Goal: Task Accomplishment & Management: Manage account settings

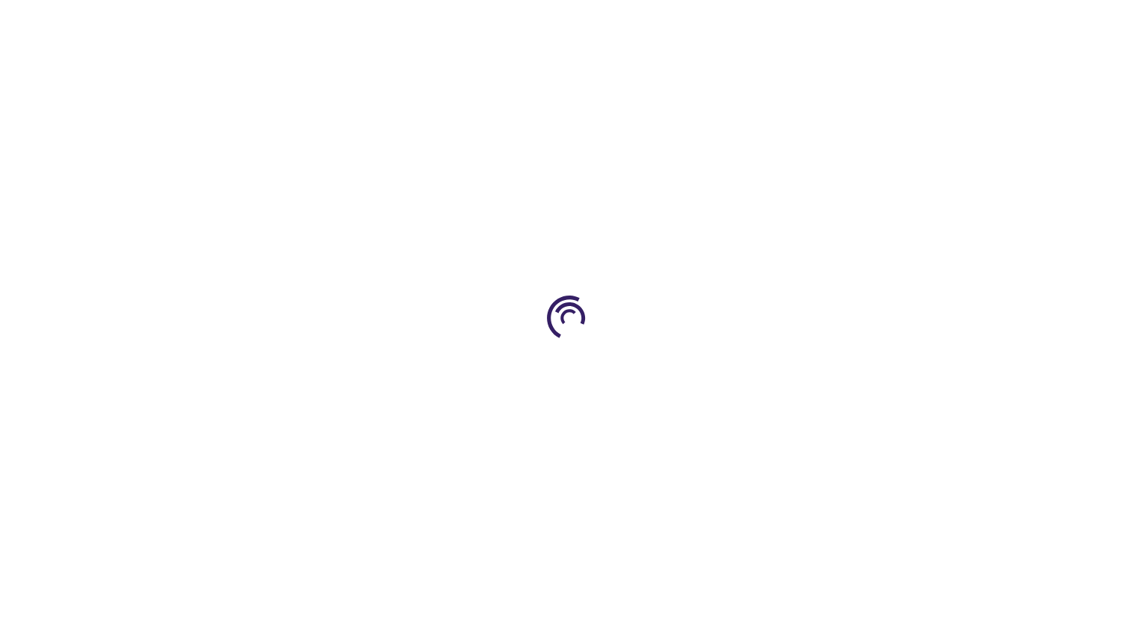
type input "1"
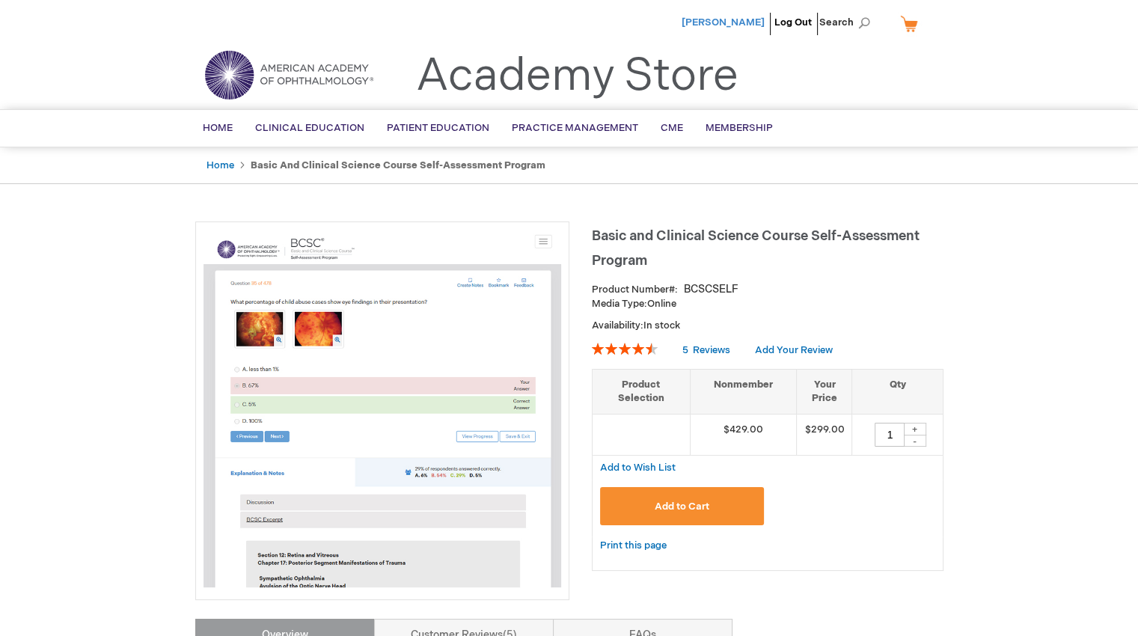
click at [723, 22] on span "[PERSON_NAME]" at bounding box center [723, 22] width 83 height 12
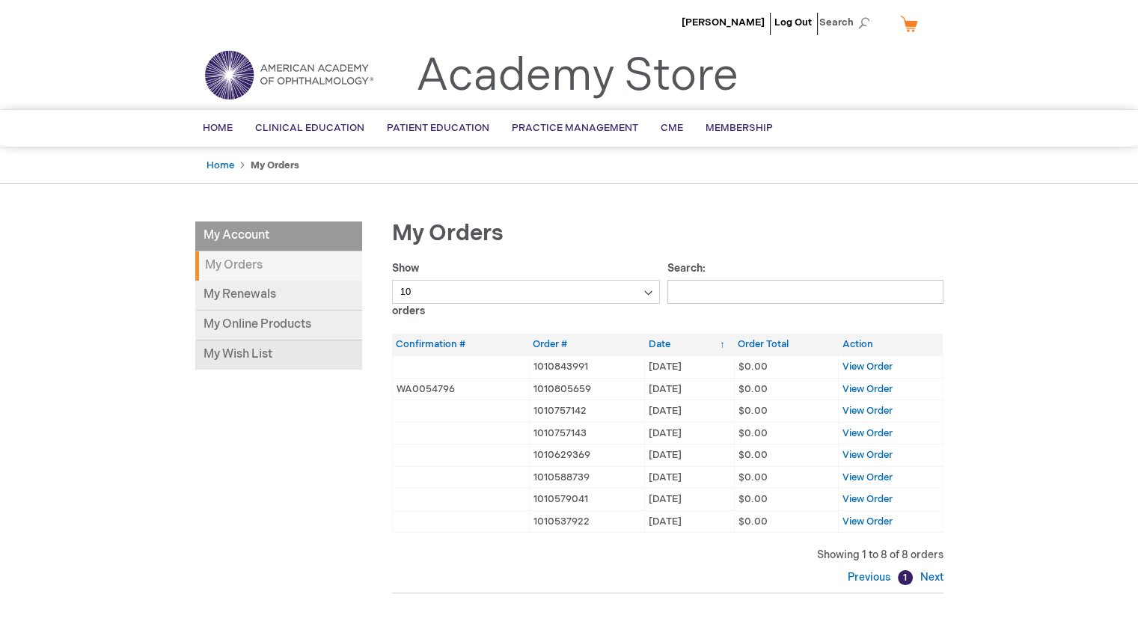
click at [263, 340] on link "My Wish List" at bounding box center [278, 354] width 167 height 29
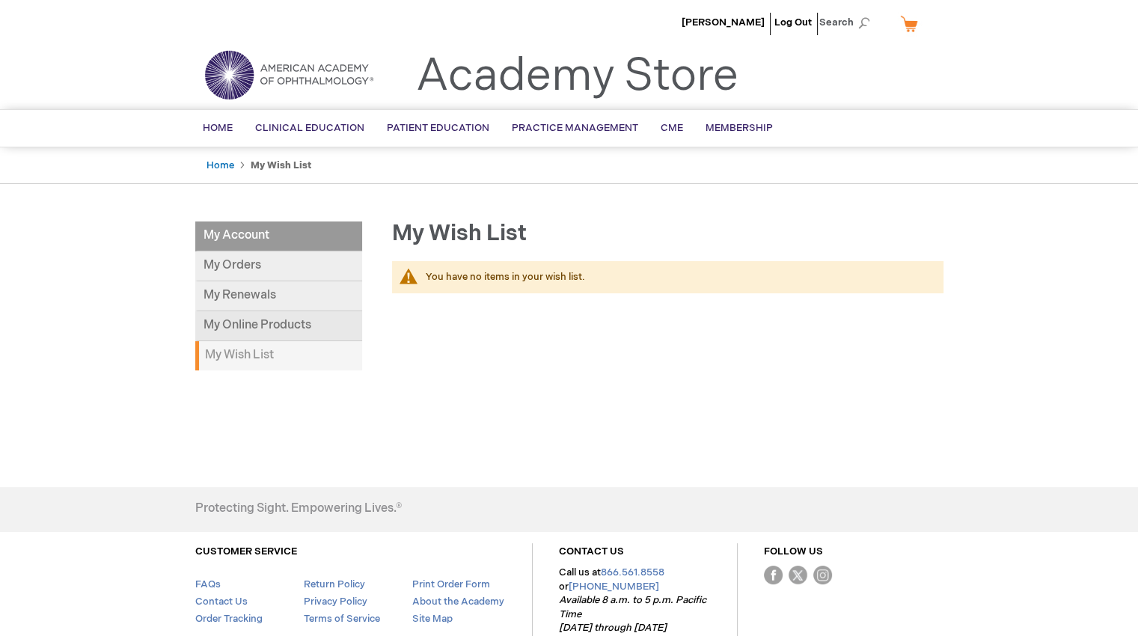
click at [297, 317] on link "My Online Products" at bounding box center [278, 326] width 167 height 30
